Goal: Information Seeking & Learning: Learn about a topic

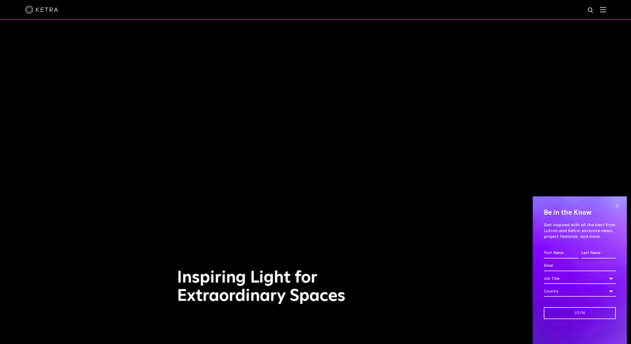
click at [617, 207] on span at bounding box center [617, 206] width 8 height 8
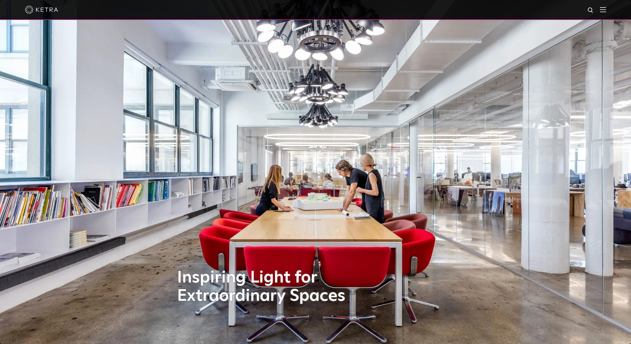
click at [602, 10] on img at bounding box center [603, 9] width 6 height 5
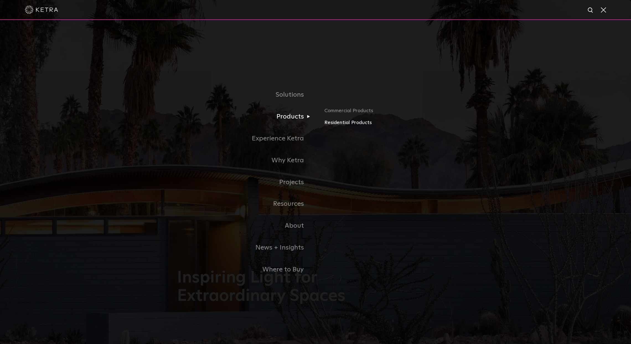
click at [336, 123] on link "Residential Products" at bounding box center [389, 123] width 130 height 8
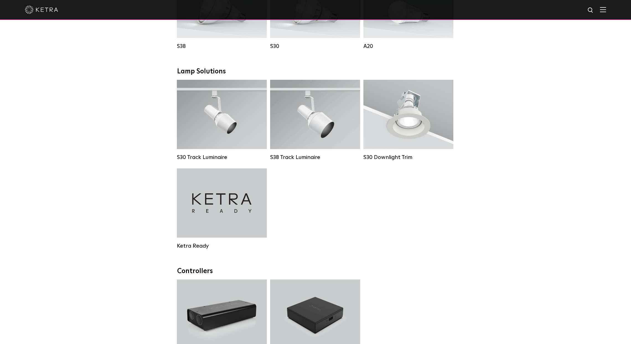
scroll to position [376, 0]
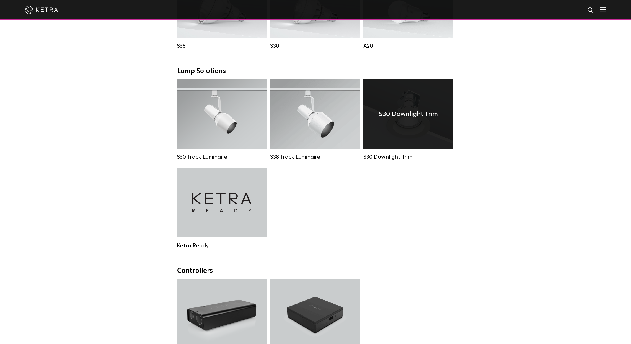
click at [423, 137] on div "S30 Downlight Trim" at bounding box center [408, 113] width 90 height 69
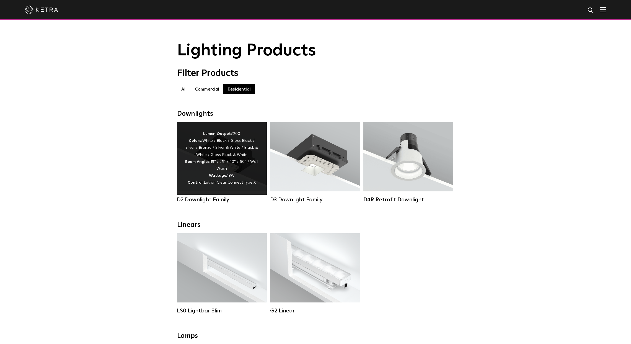
click at [244, 174] on div "Lumen Output: 1200 Colors: White / Black / Gloss Black / Silver / Bronze / Silv…" at bounding box center [221, 158] width 73 height 56
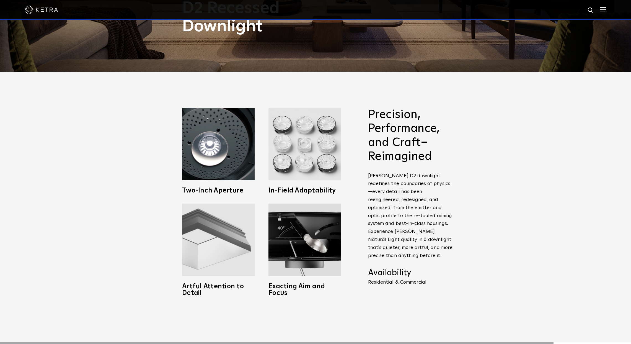
scroll to position [323, 0]
